Goal: Register for event/course

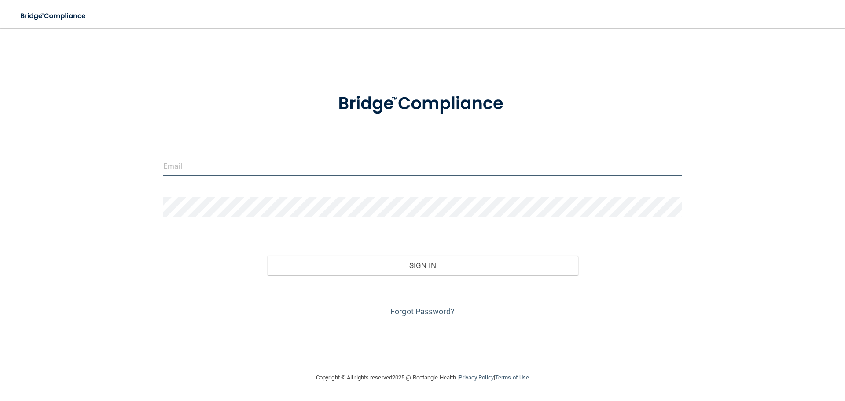
click at [187, 170] on input "email" at bounding box center [422, 166] width 519 height 20
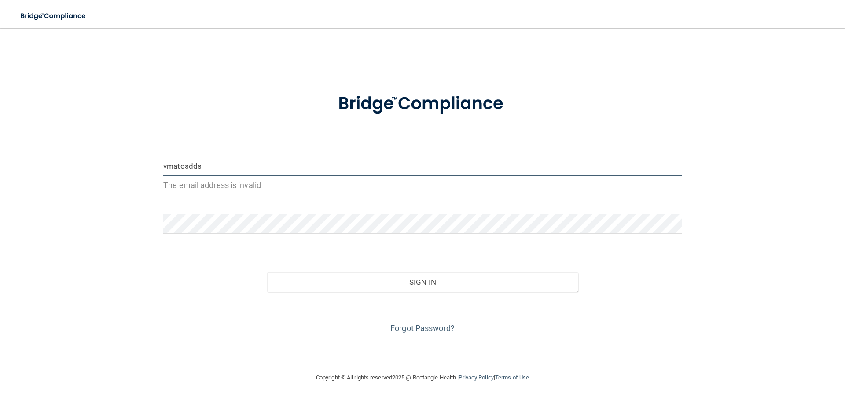
type input "[EMAIL_ADDRESS][DOMAIN_NAME]"
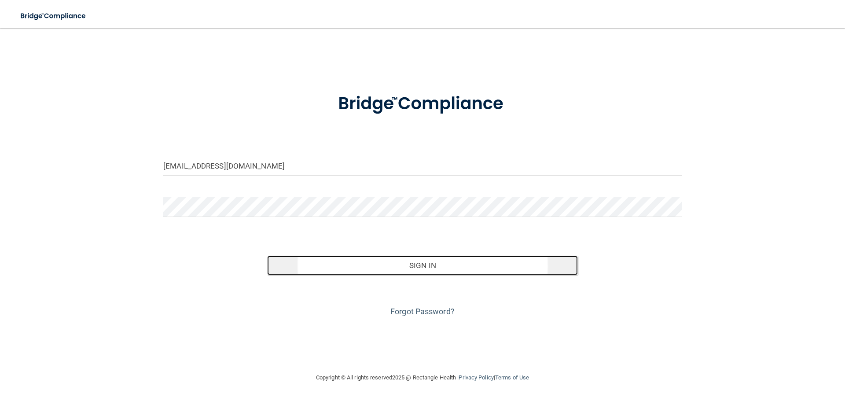
click at [345, 263] on button "Sign In" at bounding box center [422, 265] width 311 height 19
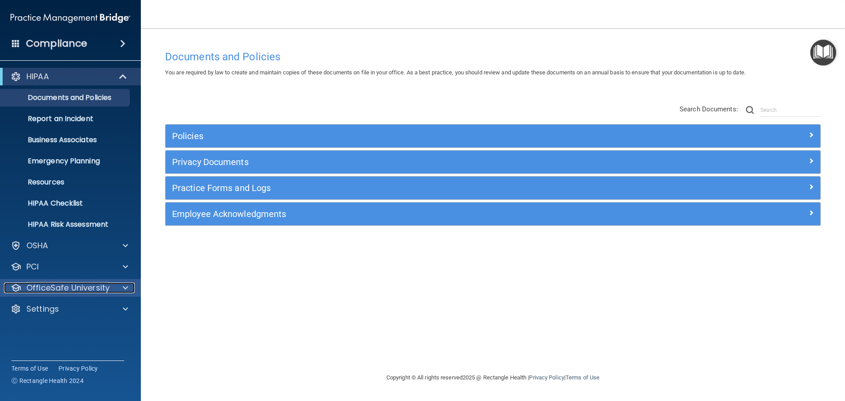
click at [86, 287] on p "OfficeSafe University" at bounding box center [67, 288] width 83 height 11
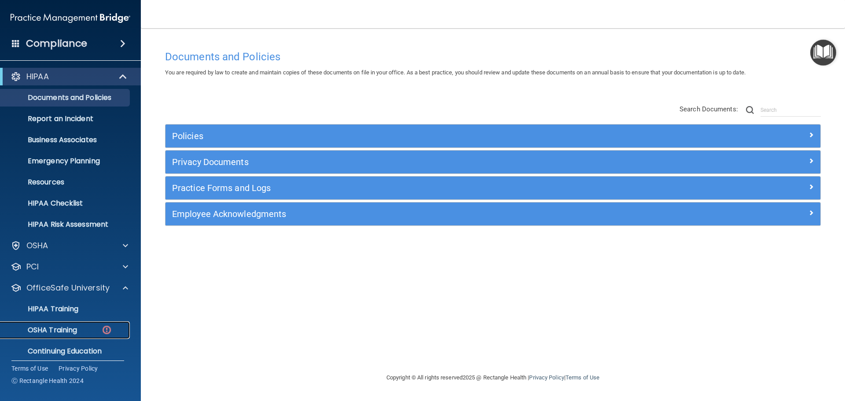
click at [86, 331] on div "OSHA Training" at bounding box center [66, 330] width 120 height 9
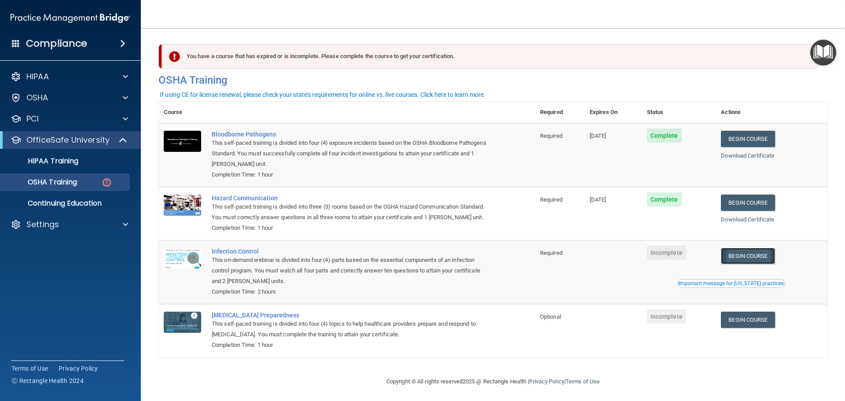
click at [742, 264] on link "Begin Course" at bounding box center [748, 256] width 54 height 16
